Goal: Transaction & Acquisition: Purchase product/service

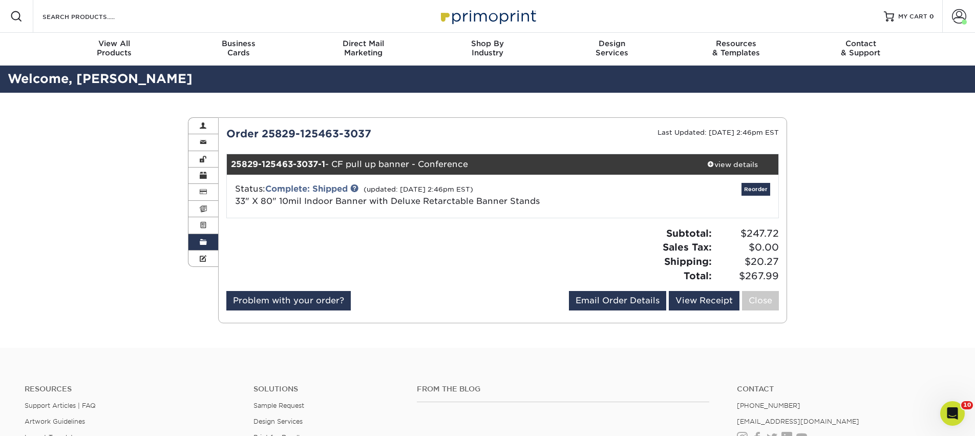
click at [201, 241] on span at bounding box center [203, 242] width 7 height 8
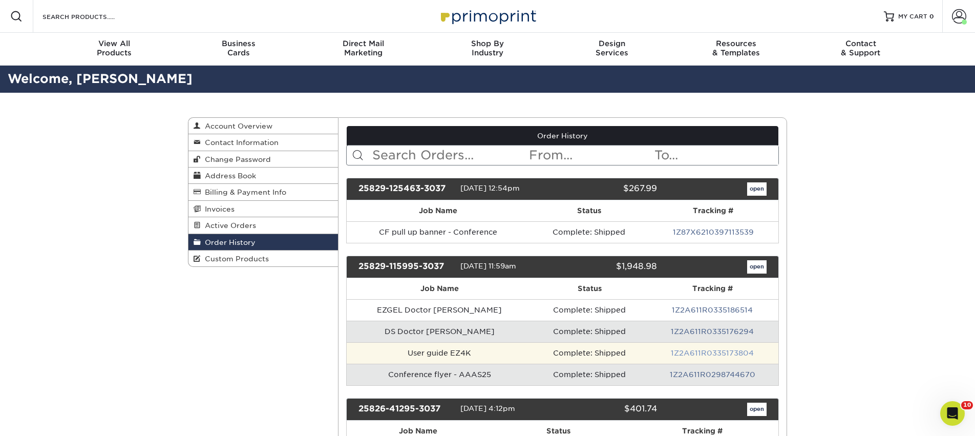
click at [729, 355] on link "1Z2A611R0335173804" at bounding box center [712, 353] width 83 height 8
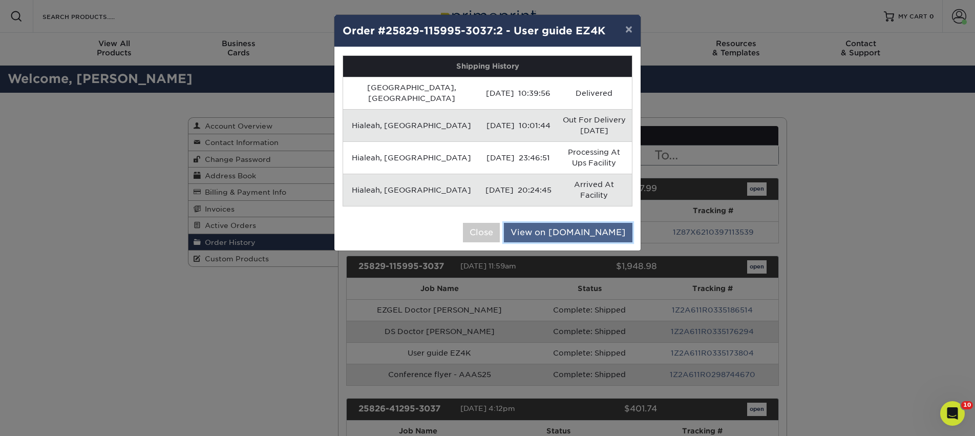
click at [570, 223] on link "View on UPS.com" at bounding box center [568, 232] width 128 height 19
click at [500, 223] on button "Close" at bounding box center [481, 232] width 37 height 19
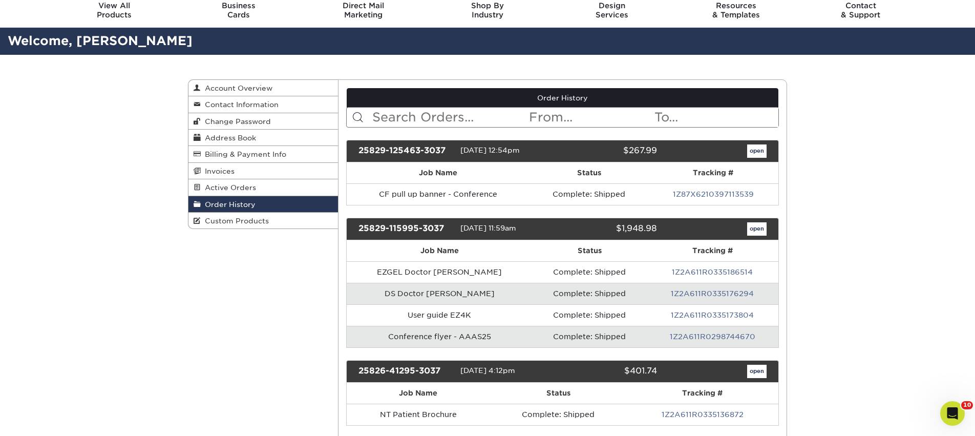
scroll to position [111, 0]
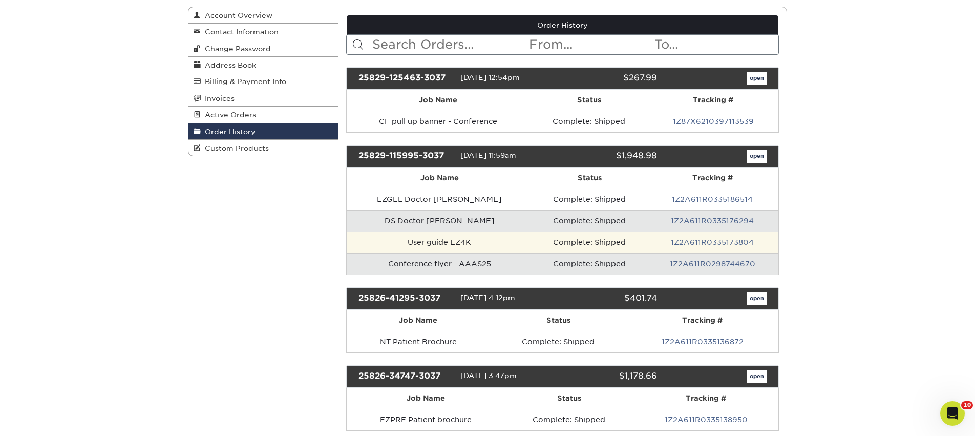
click at [724, 250] on td "1Z2A611R0335173804" at bounding box center [713, 241] width 132 height 21
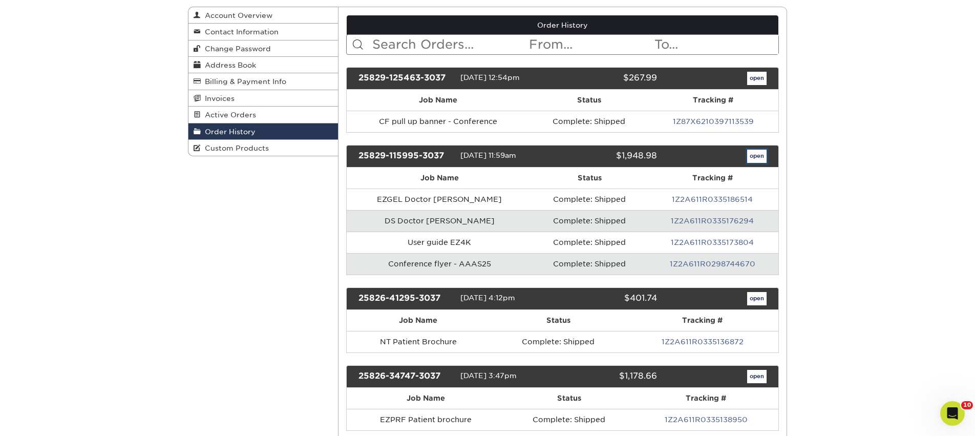
click at [751, 155] on link "open" at bounding box center [756, 155] width 19 height 13
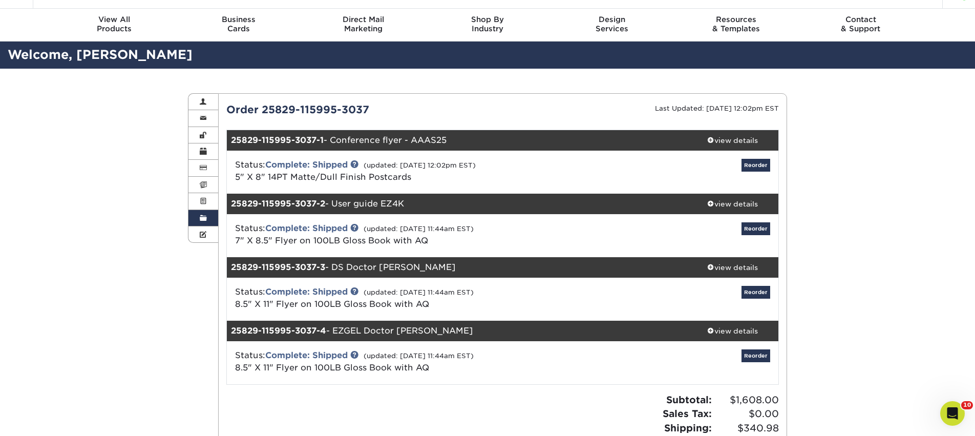
scroll to position [27, 0]
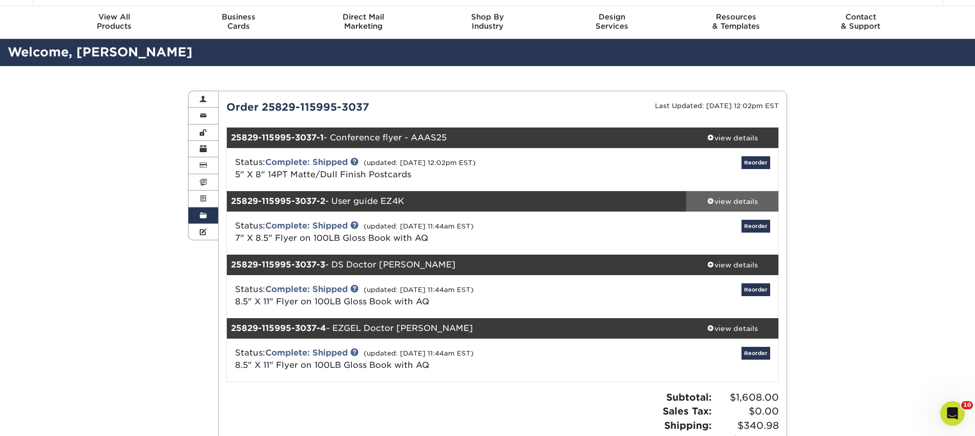
click at [728, 191] on link "view details" at bounding box center [732, 201] width 92 height 20
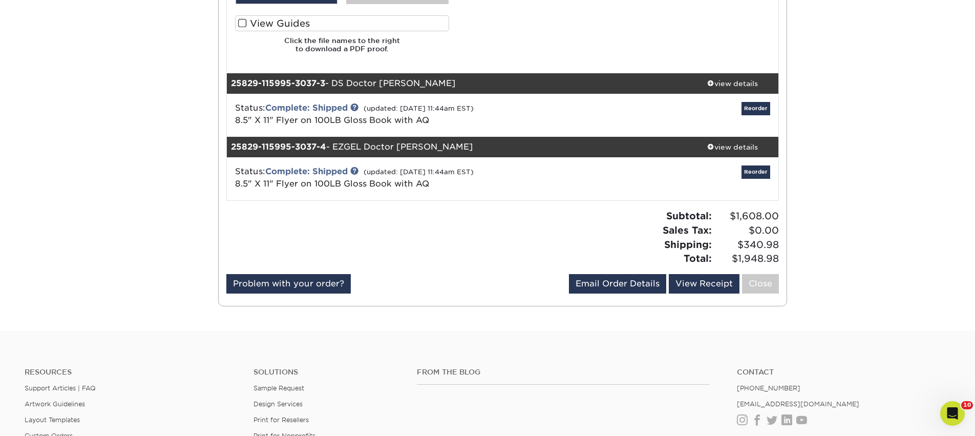
scroll to position [866, 0]
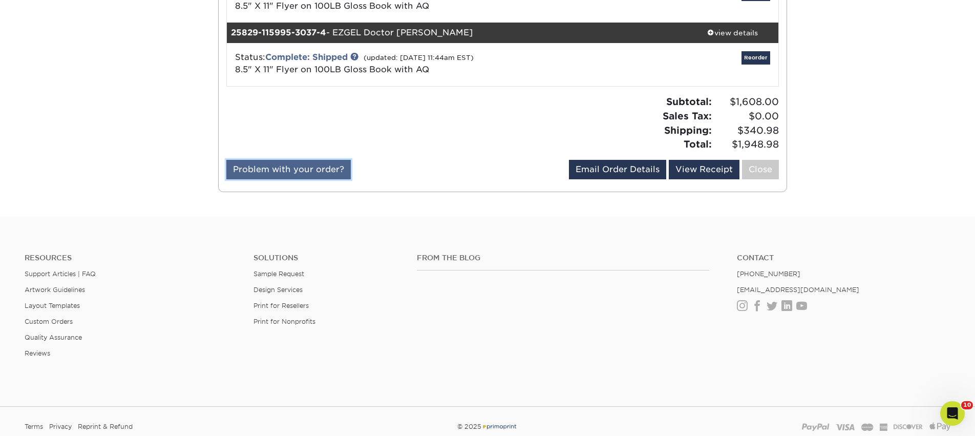
click at [323, 176] on link "Problem with your order?" at bounding box center [288, 169] width 124 height 19
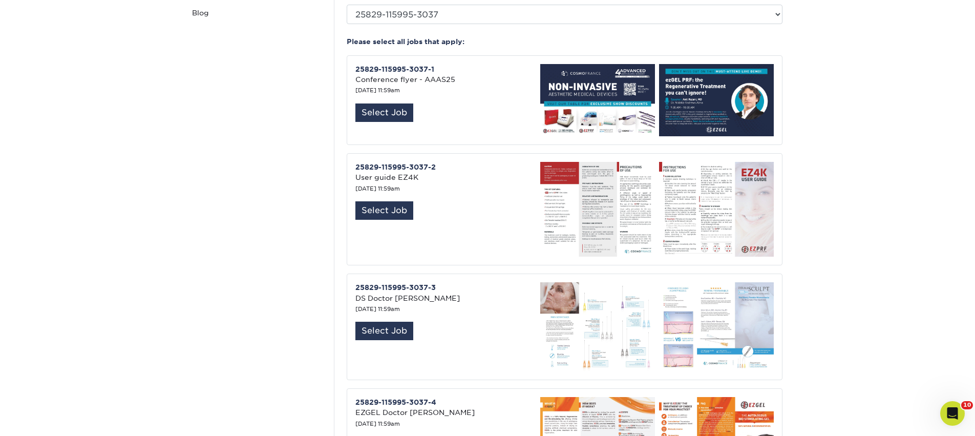
scroll to position [258, 0]
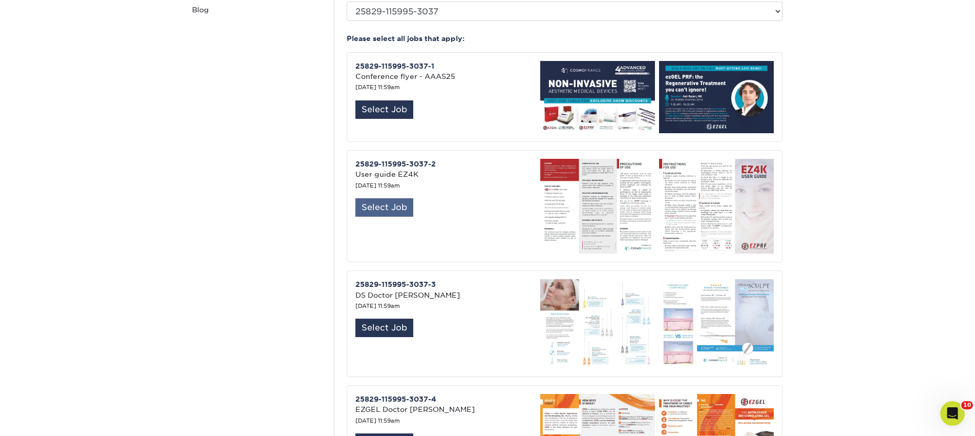
click at [379, 201] on div "Select Job" at bounding box center [384, 207] width 58 height 18
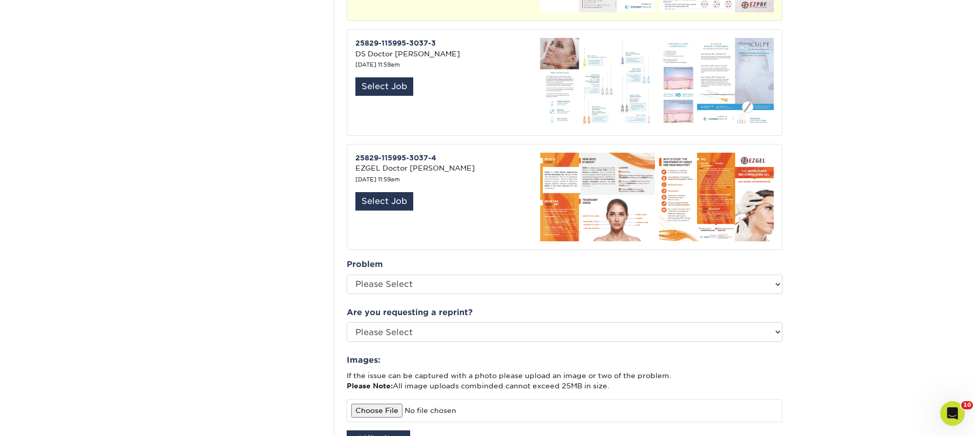
scroll to position [515, 0]
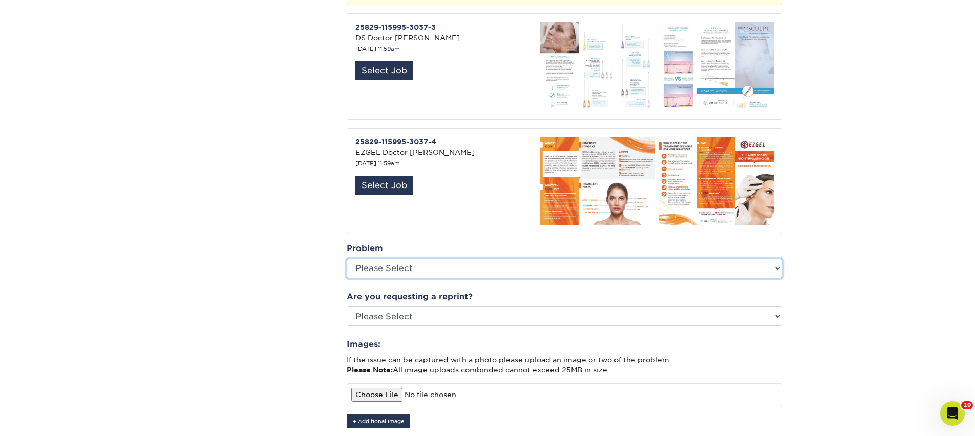
click at [390, 261] on select "Please Select Coating Missing Images Bindery Color Cutting Missing Hardware Shi…" at bounding box center [565, 268] width 436 height 19
select select "Shipping"
click at [347, 259] on select "Please Select Coating Missing Images Bindery Color Cutting Missing Hardware Shi…" at bounding box center [565, 268] width 436 height 19
click at [421, 266] on select "Please Select Coating Missing Images Bindery Color Cutting Missing Hardware Shi…" at bounding box center [565, 268] width 436 height 19
click at [347, 259] on select "Please Select Coating Missing Images Bindery Color Cutting Missing Hardware Shi…" at bounding box center [565, 268] width 436 height 19
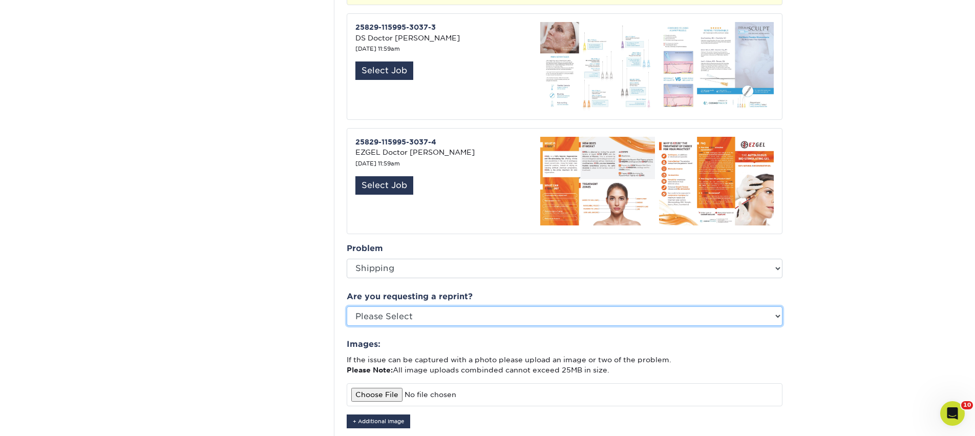
click at [425, 310] on select "Please Select Yes No Other" at bounding box center [565, 315] width 436 height 19
select select "other"
click at [347, 306] on select "Please Select Yes No Other" at bounding box center [565, 315] width 436 height 19
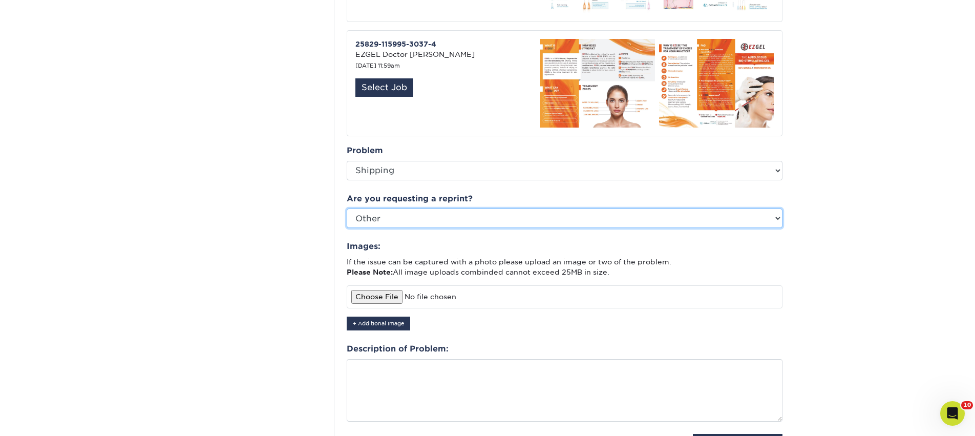
scroll to position [623, 0]
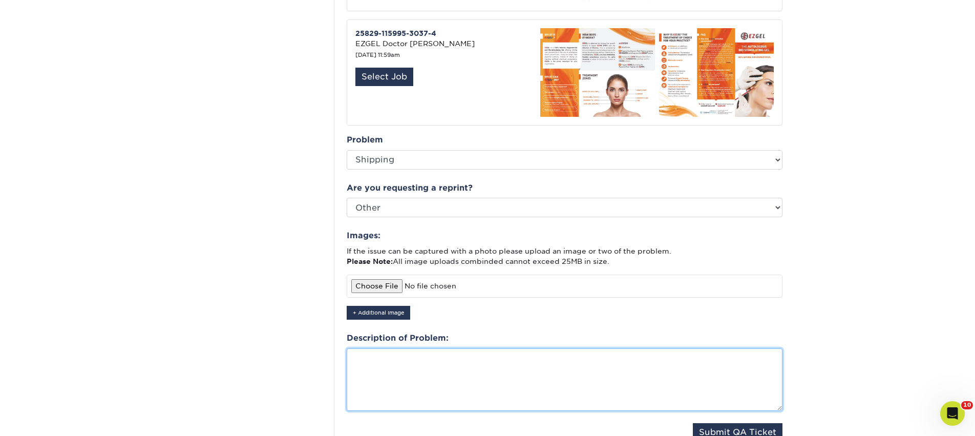
click at [397, 351] on textarea at bounding box center [565, 379] width 436 height 62
type textarea "I"
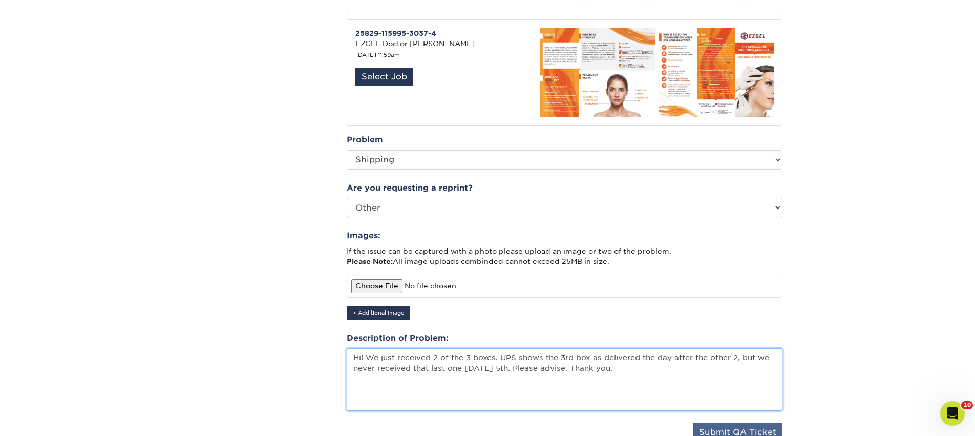
type textarea "Hi! We just received 2 of the 3 boxes. UPS shows the 3rd box as delivered the d…"
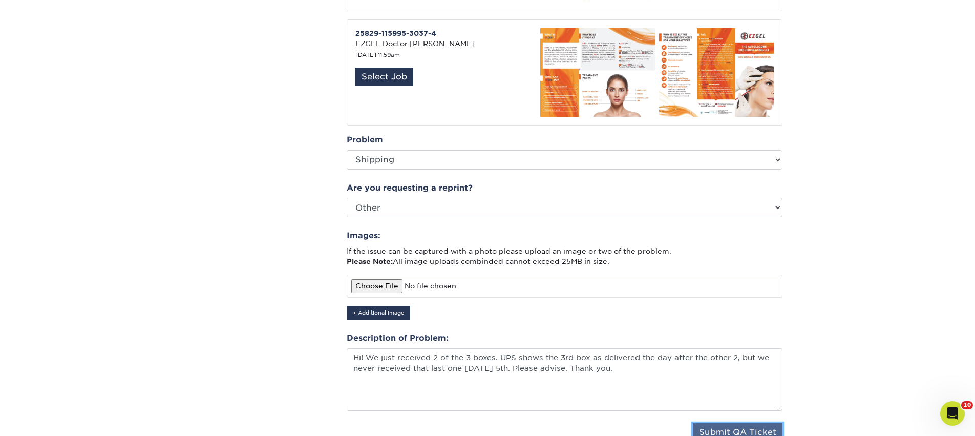
click at [725, 423] on button "Submit QA Ticket" at bounding box center [738, 432] width 90 height 18
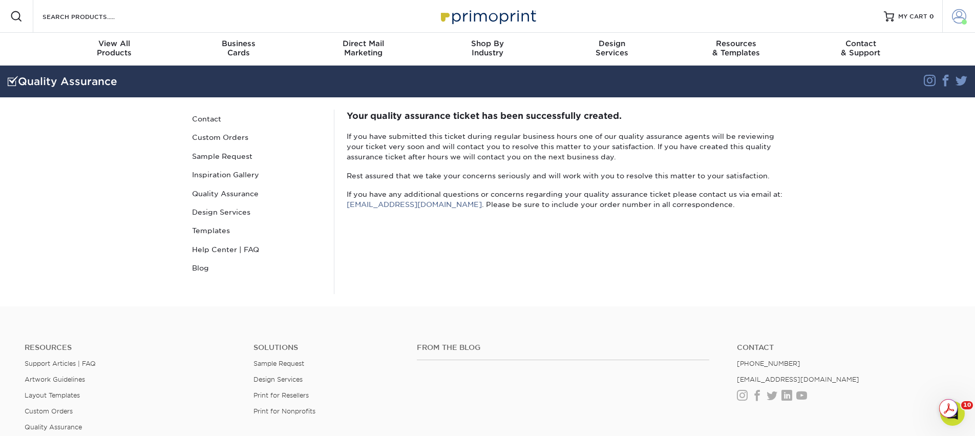
click at [960, 16] on span at bounding box center [959, 16] width 14 height 14
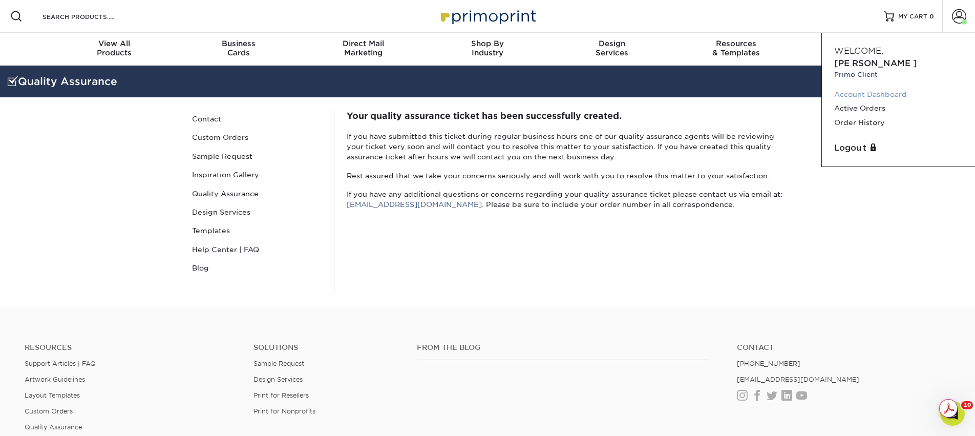
click at [862, 88] on link "Account Dashboard" at bounding box center [898, 95] width 128 height 14
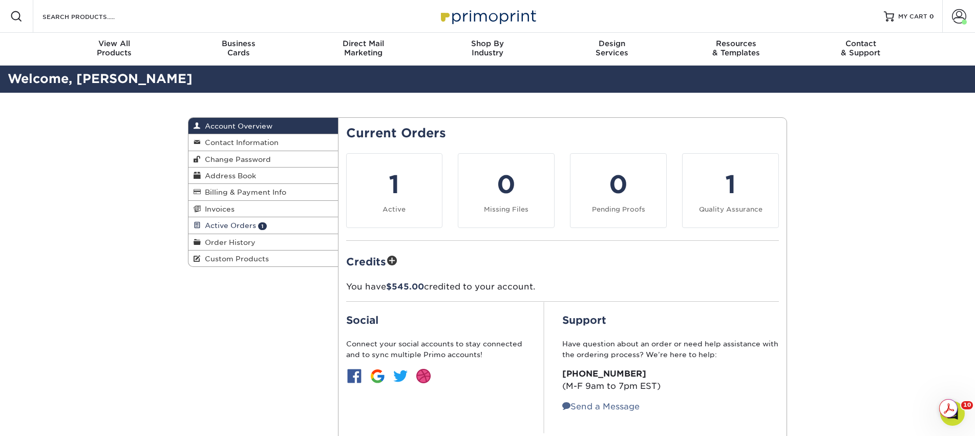
click at [250, 222] on span "Active Orders" at bounding box center [228, 225] width 55 height 8
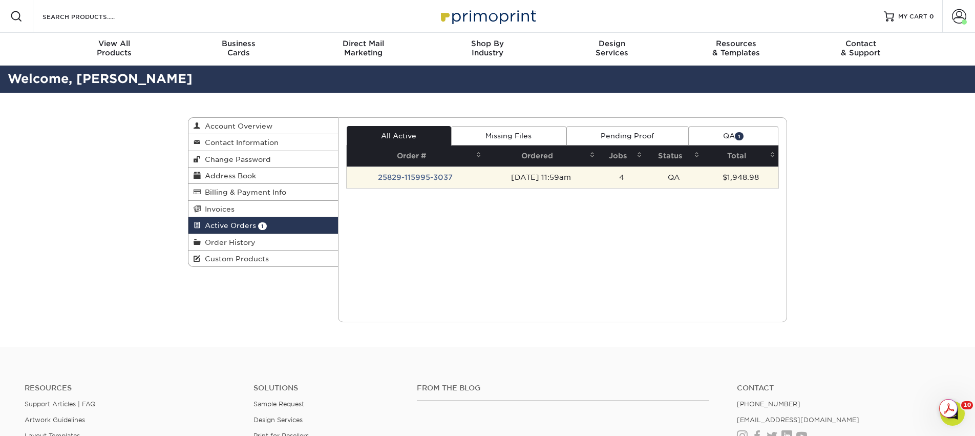
click at [398, 177] on td "25829-115995-3037" at bounding box center [416, 176] width 138 height 21
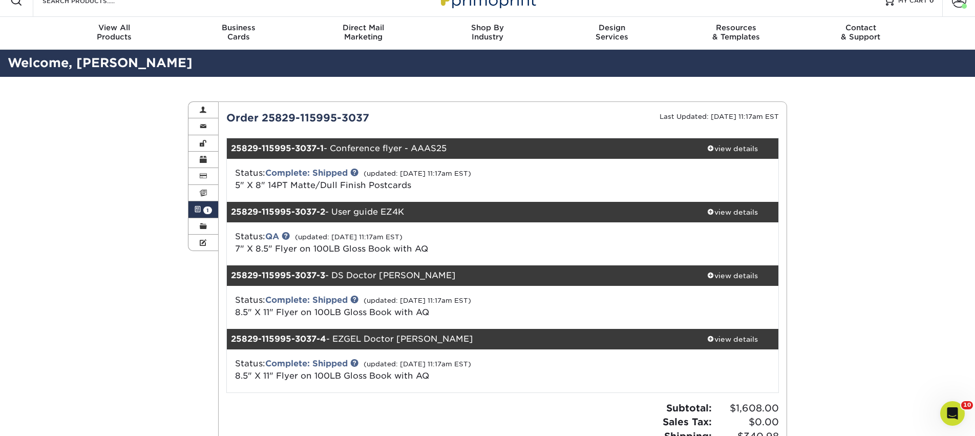
scroll to position [29, 0]
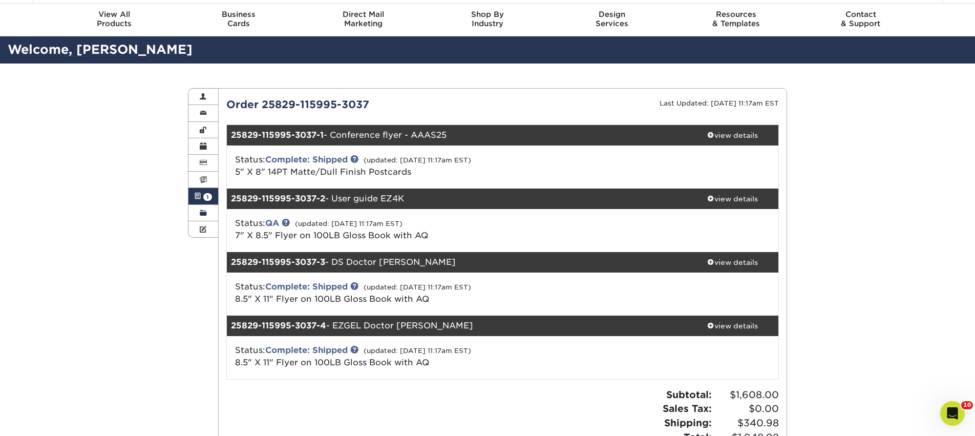
click at [202, 209] on link "Order History" at bounding box center [203, 213] width 30 height 16
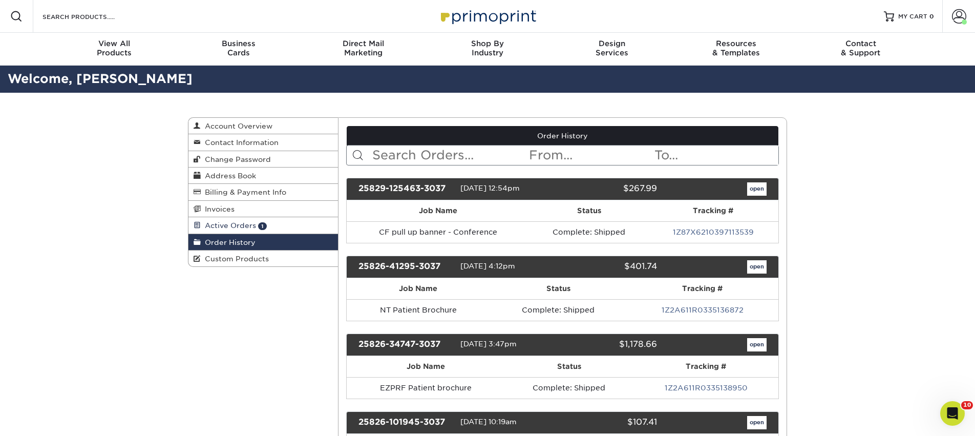
click at [216, 220] on link "Active Orders 1" at bounding box center [262, 225] width 149 height 16
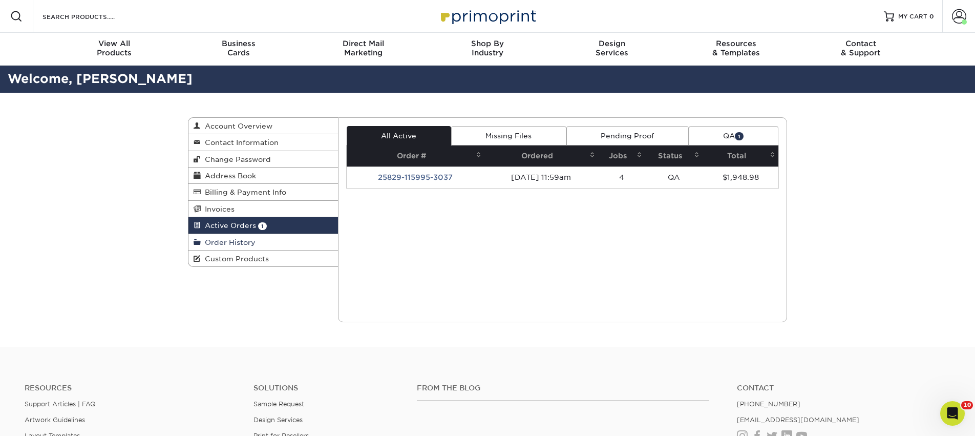
click at [278, 246] on link "Order History" at bounding box center [262, 242] width 149 height 16
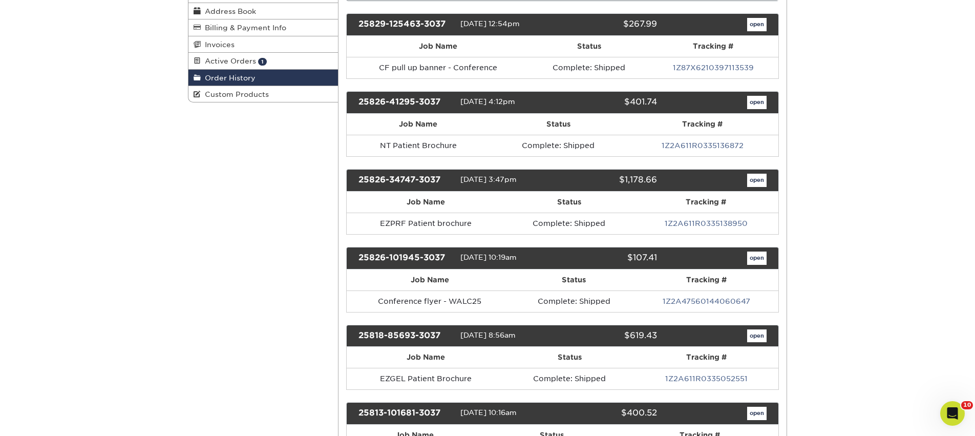
scroll to position [187, 0]
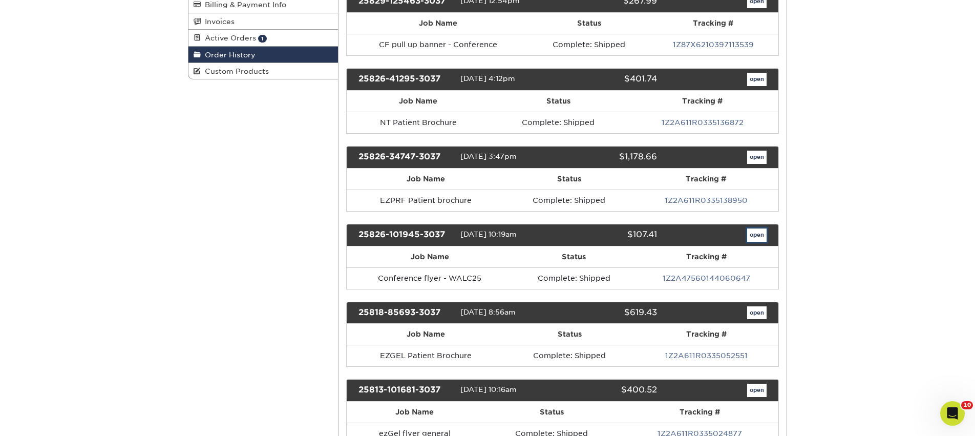
click at [759, 234] on link "open" at bounding box center [756, 234] width 19 height 13
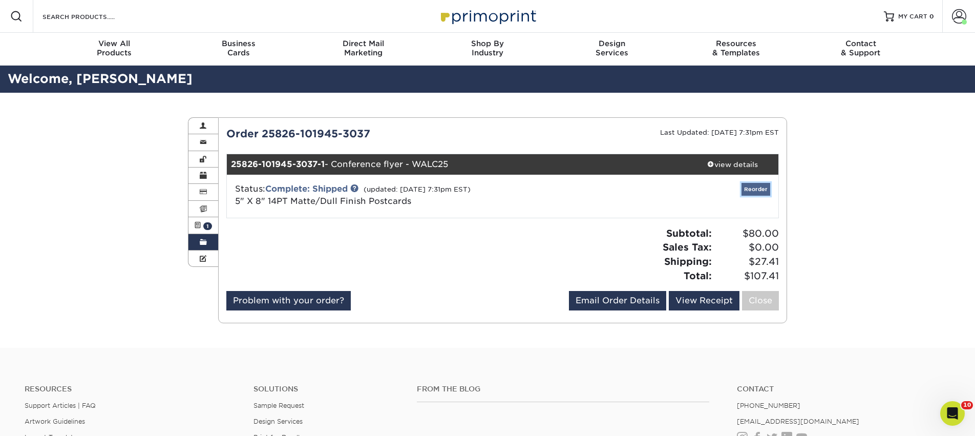
click at [762, 187] on link "Reorder" at bounding box center [755, 189] width 29 height 13
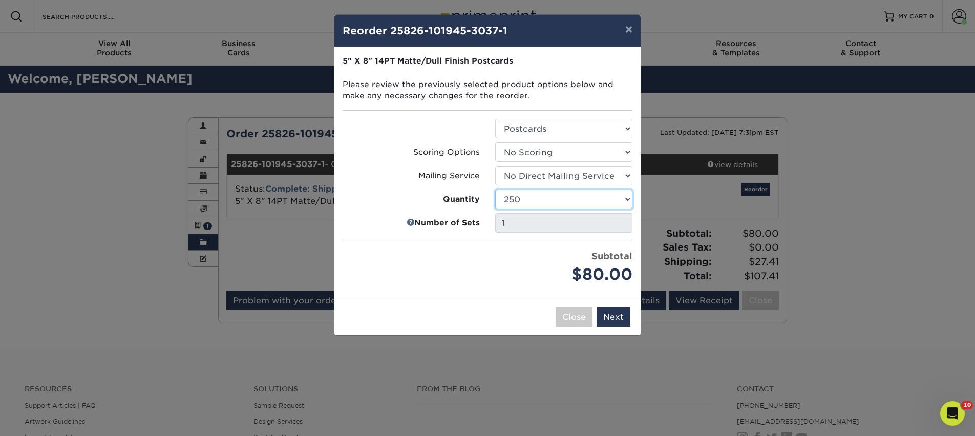
click at [555, 202] on select "100 250 500 1000 2500 5000 10000 15000 20000 25000 30000 35000 40000 45000 5000…" at bounding box center [563, 198] width 137 height 19
select select "8a3a0fd1-38ae-49a0-8736-3fedadc3dc93"
click at [495, 189] on select "100 250 500 1000 2500 5000 10000 15000 20000 25000 30000 35000 40000 45000 5000…" at bounding box center [563, 198] width 137 height 19
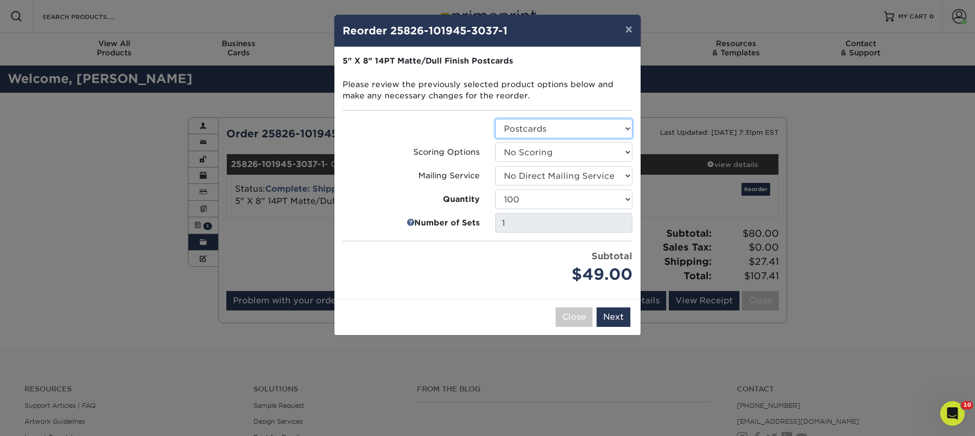
click at [536, 131] on select "Select Option Postcards" at bounding box center [563, 128] width 137 height 19
click at [495, 119] on select "Select Option Postcards" at bounding box center [563, 128] width 137 height 19
click at [539, 153] on select "Select Option No Scoring One Score Two Scores" at bounding box center [563, 151] width 137 height 19
click at [495, 142] on select "Select Option No Scoring One Score Two Scores" at bounding box center [563, 151] width 137 height 19
click at [518, 182] on select "Select Option No Direct Mailing Service No, I will mail/stamp/imprint Direct Ma…" at bounding box center [563, 175] width 137 height 19
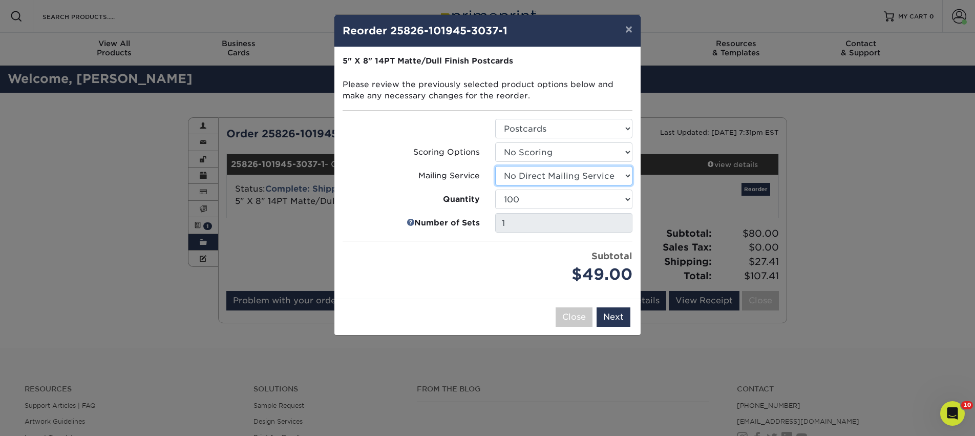
click at [495, 166] on select "Select Option No Direct Mailing Service No, I will mail/stamp/imprint Direct Ma…" at bounding box center [563, 175] width 137 height 19
click at [613, 319] on button "Next" at bounding box center [613, 316] width 34 height 19
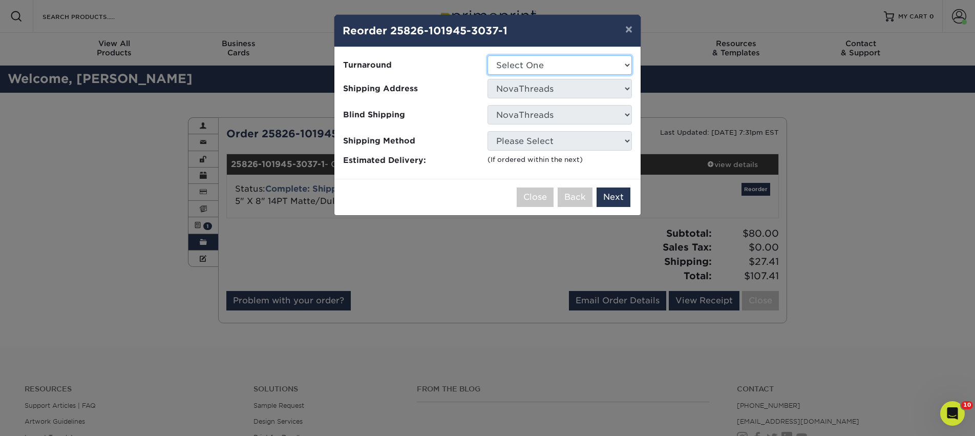
click at [502, 62] on select "Select One 2-4 Business Days 2 Day Next Business Day" at bounding box center [559, 64] width 144 height 19
select select "a8b72121-3a7c-4174-91cb-f50a78545863"
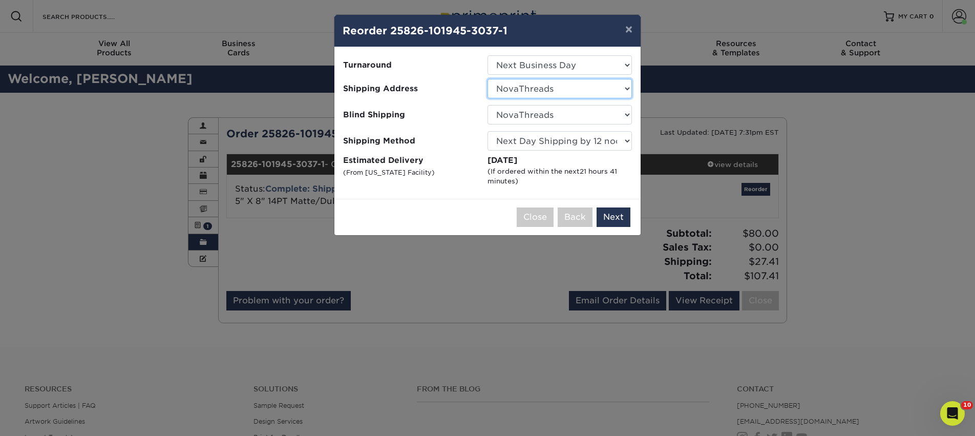
click at [582, 90] on select "Select One AAAS - PR [PERSON_NAME] AN7 conference office - [GEOGRAPHIC_DATA] [P…" at bounding box center [559, 88] width 144 height 19
select select "282276"
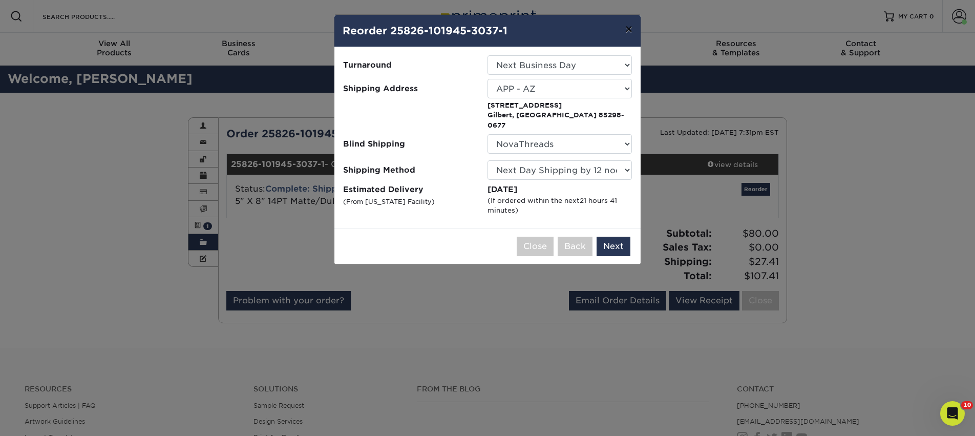
click at [629, 24] on button "×" at bounding box center [629, 29] width 24 height 29
